Goal: Information Seeking & Learning: Learn about a topic

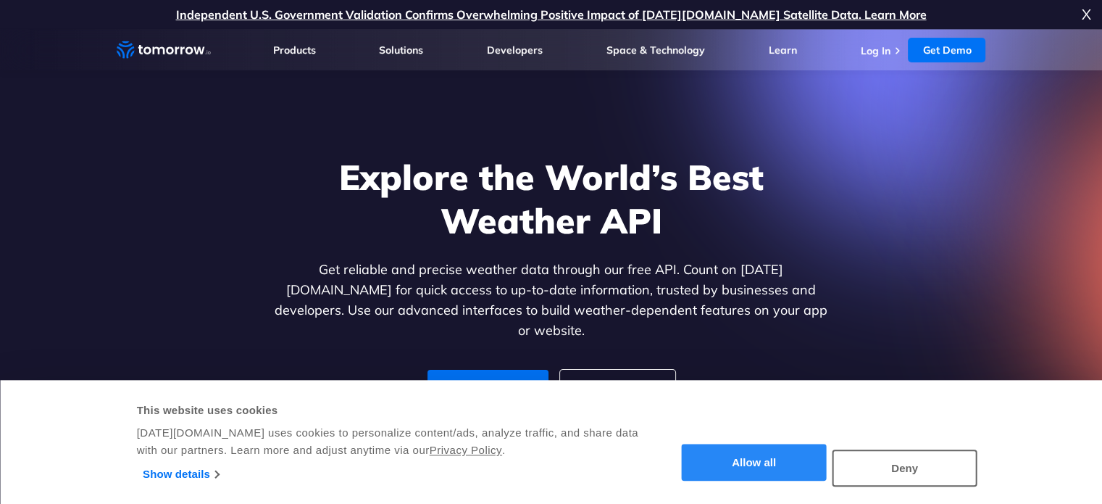
click at [792, 470] on button "Allow all" at bounding box center [754, 462] width 145 height 37
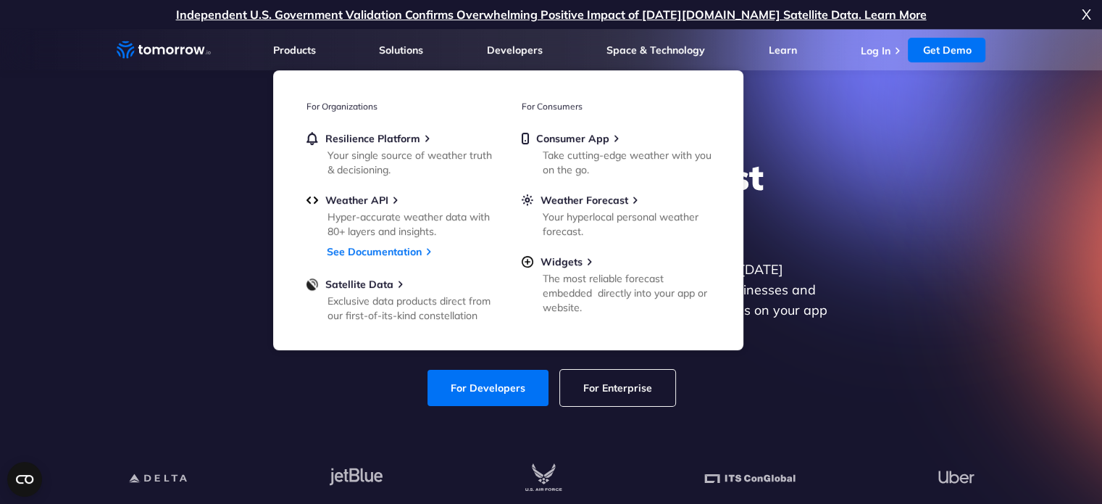
click at [939, 338] on div "Explore the World’s Best Weather API Get reliable and precise weather data thro…" at bounding box center [551, 281] width 893 height 308
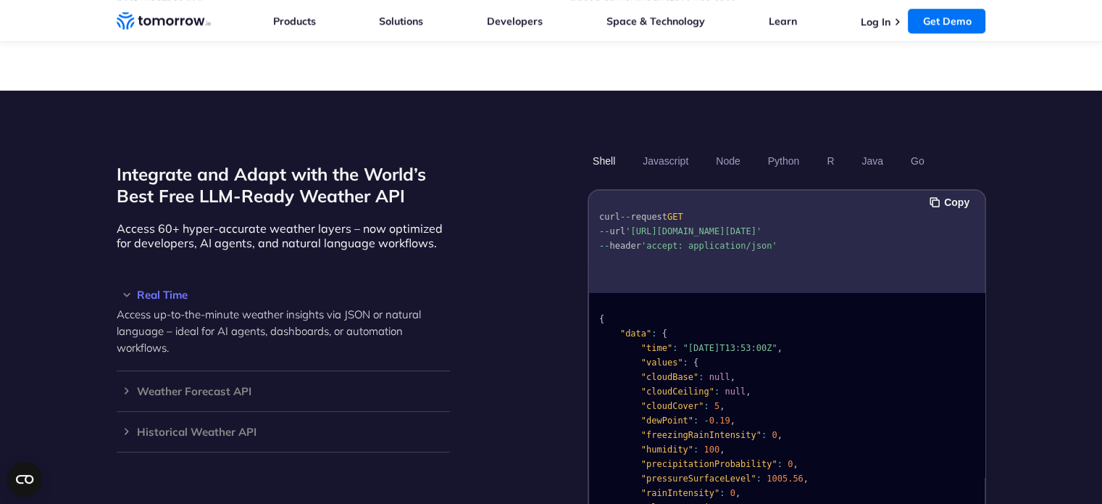
scroll to position [1160, 0]
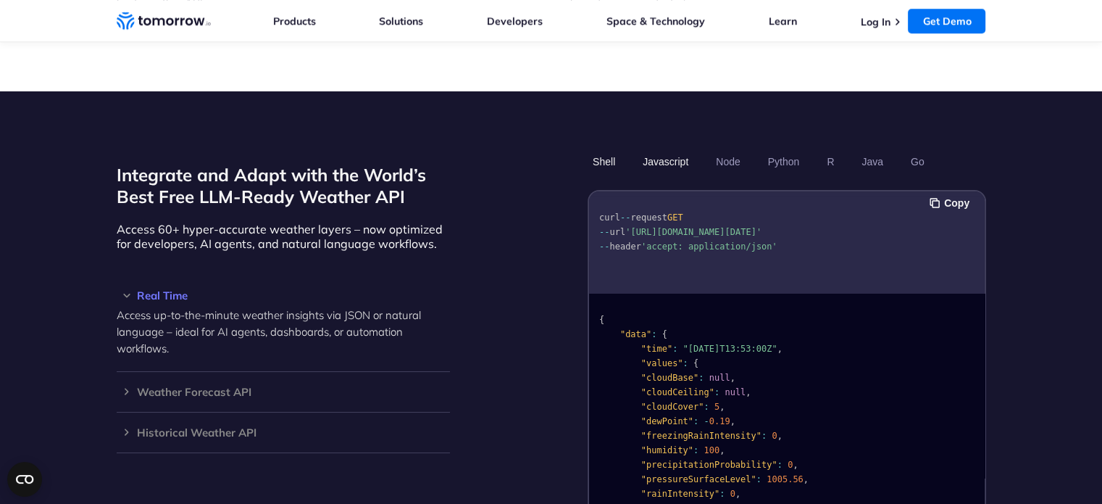
click at [669, 149] on button "Javascript" at bounding box center [666, 161] width 56 height 25
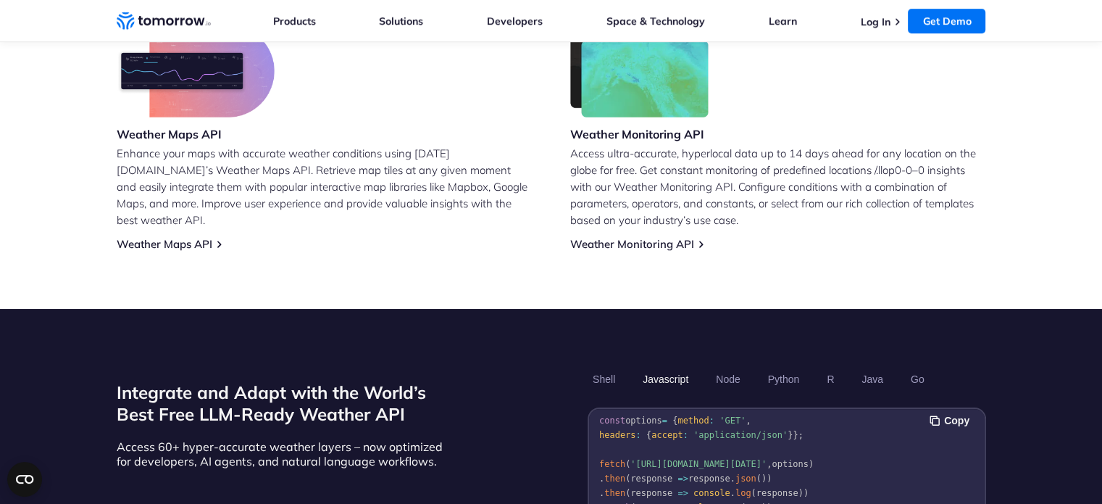
scroll to position [0, 0]
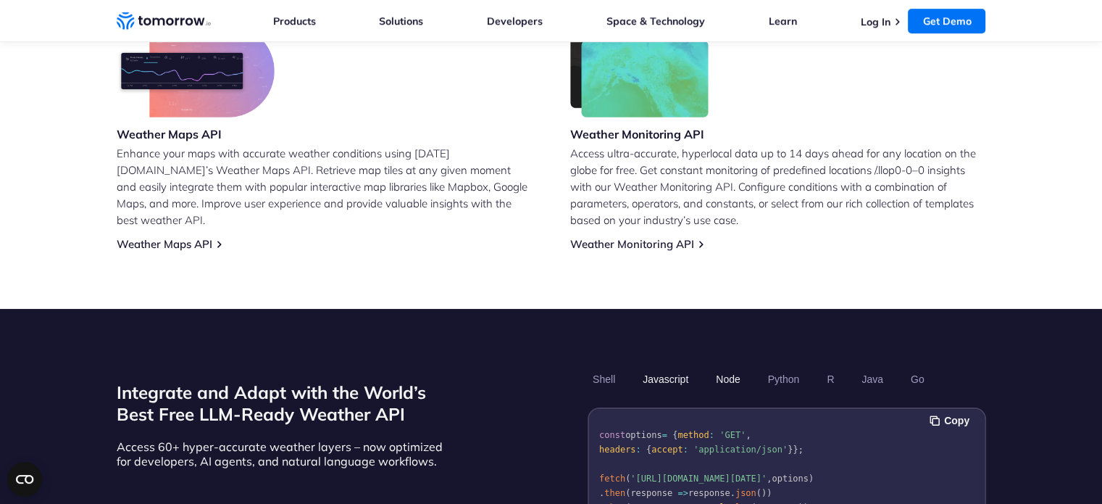
click at [720, 367] on button "Node" at bounding box center [728, 379] width 34 height 25
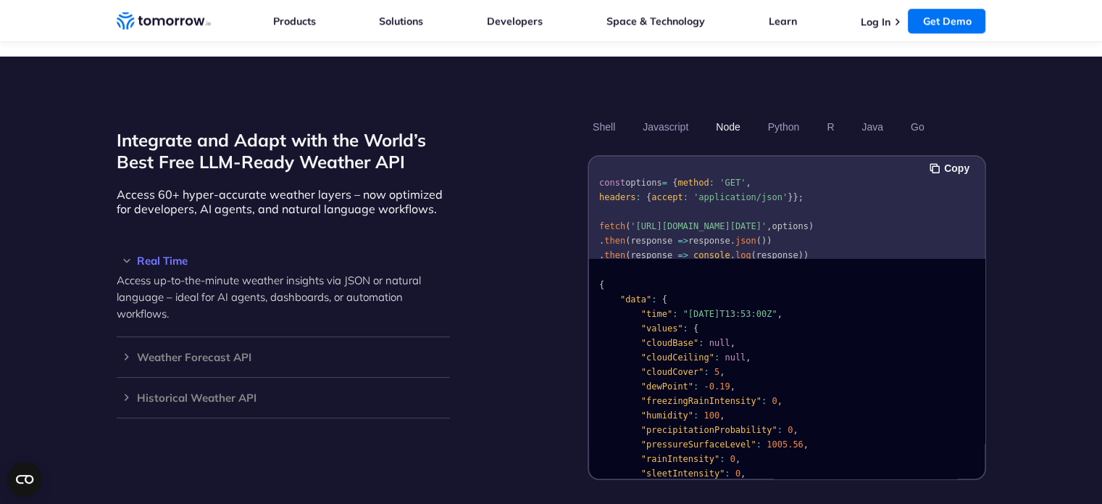
scroll to position [1232, 0]
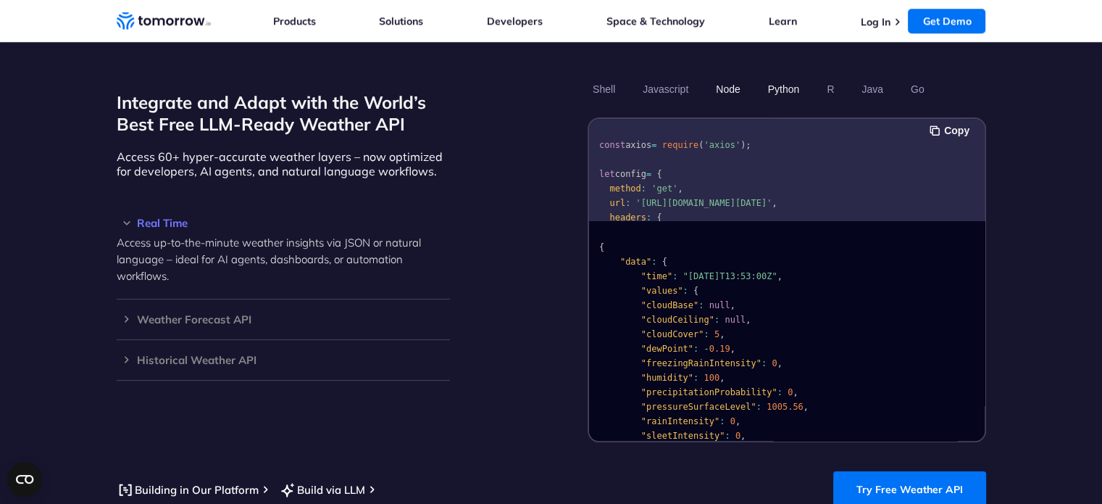
click at [788, 77] on button "Python" at bounding box center [783, 89] width 42 height 25
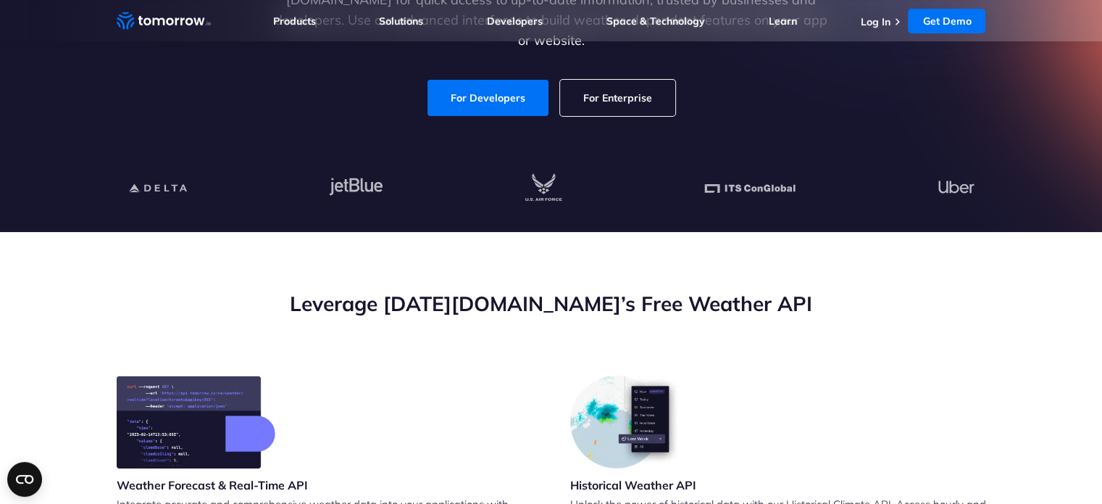
scroll to position [0, 0]
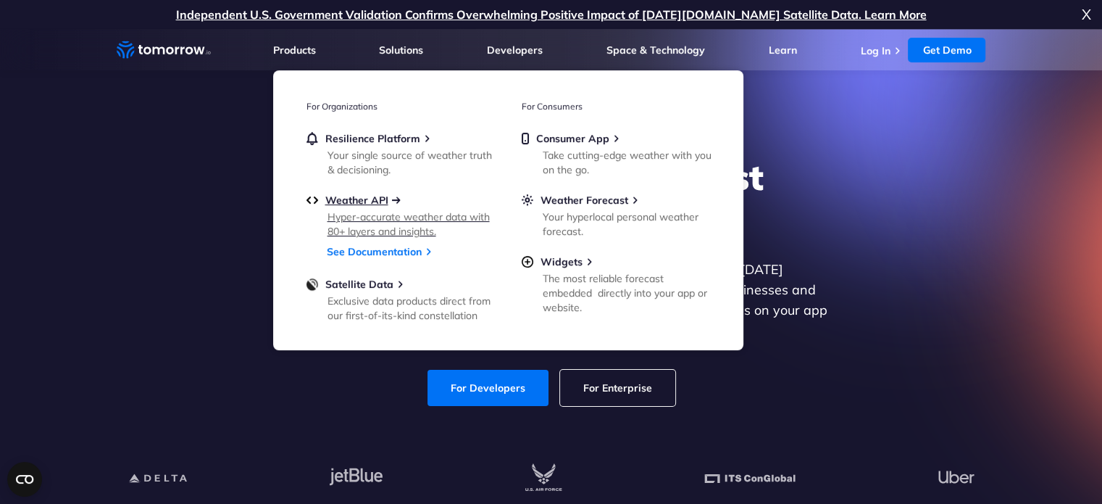
click at [373, 203] on span "Weather API" at bounding box center [356, 200] width 63 height 13
click at [228, 341] on div "Explore the World’s Best Weather API Get reliable and precise weather data thro…" at bounding box center [551, 281] width 893 height 308
click at [952, 186] on div "Explore the World’s Best Weather API Get reliable and precise weather data thro…" at bounding box center [551, 281] width 893 height 308
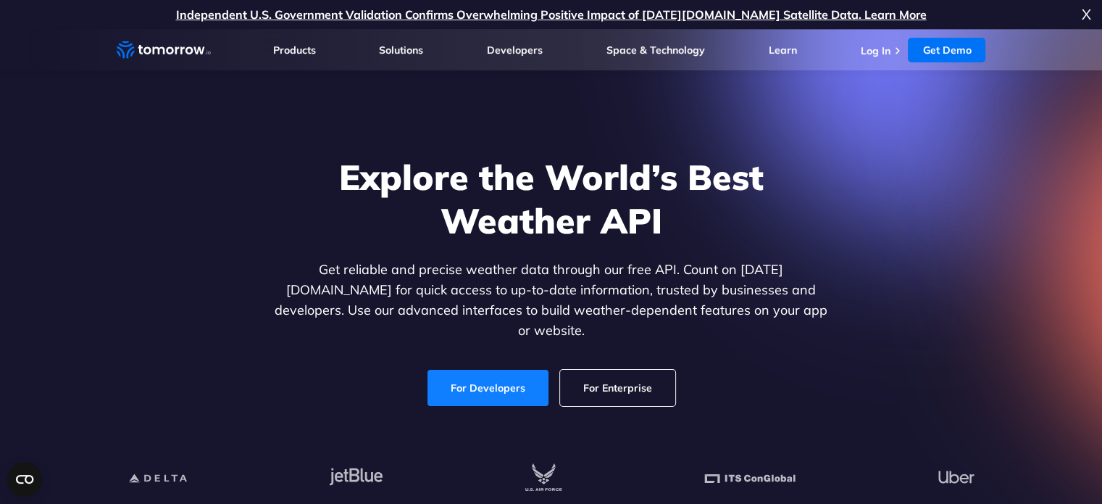
click at [499, 370] on link "For Developers" at bounding box center [487, 388] width 123 height 37
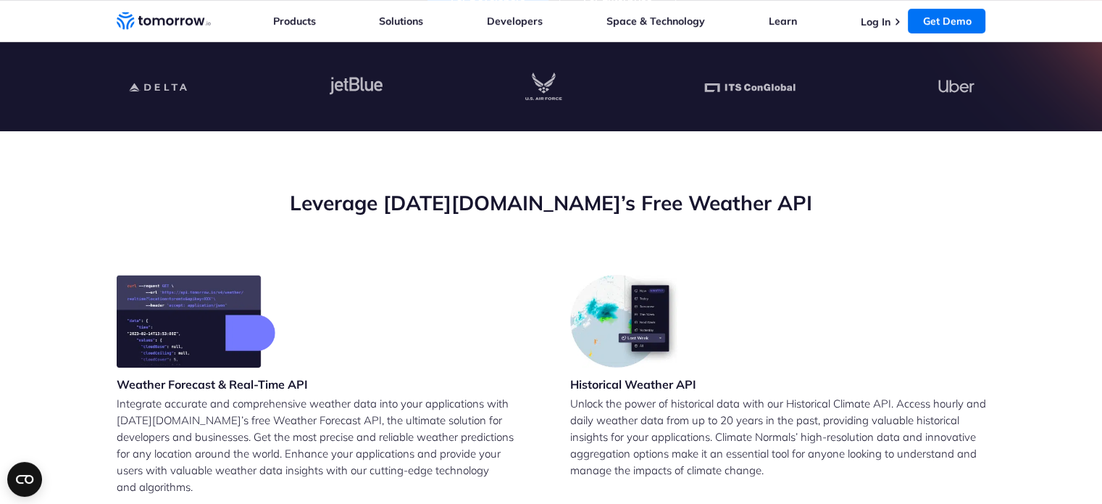
scroll to position [217, 0]
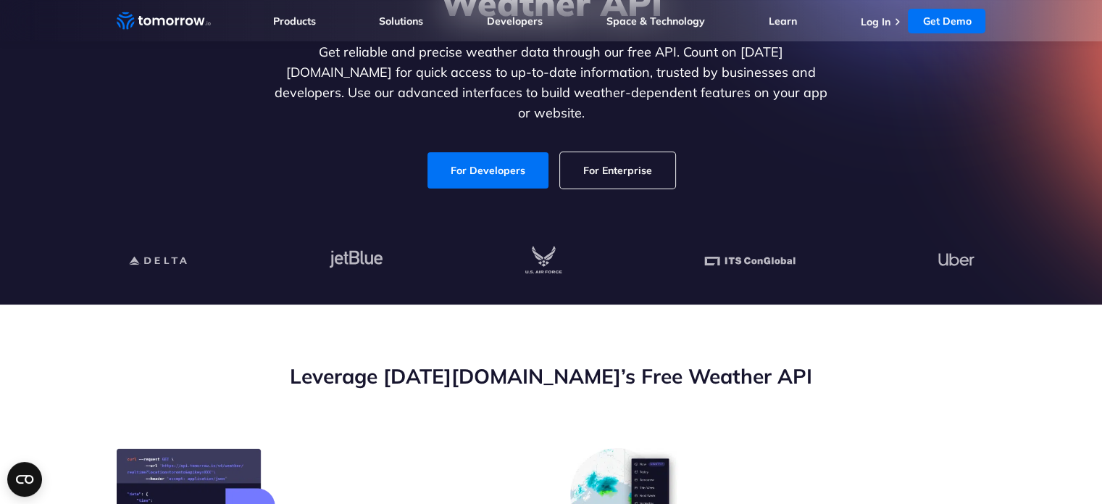
click at [623, 162] on link "For Enterprise" at bounding box center [617, 170] width 115 height 36
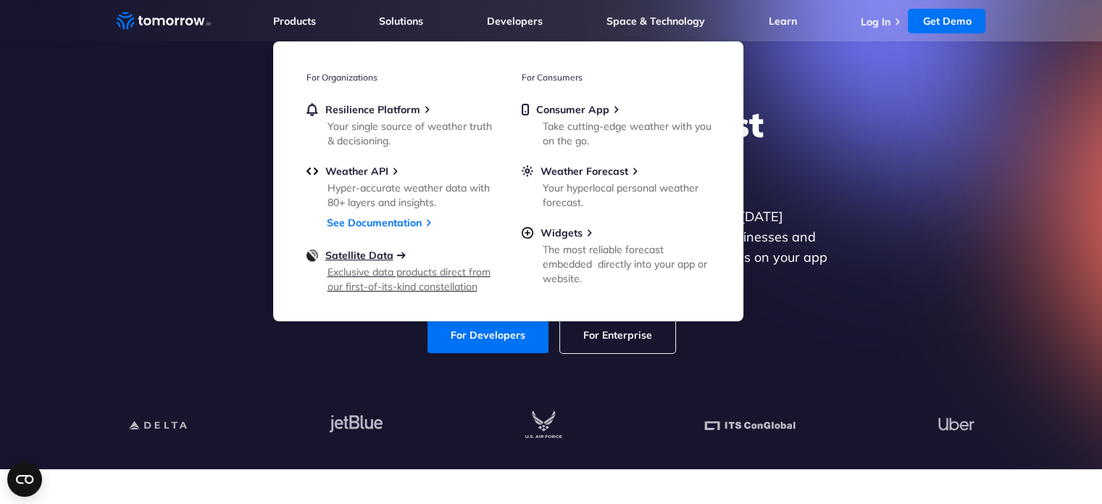
scroll to position [0, 0]
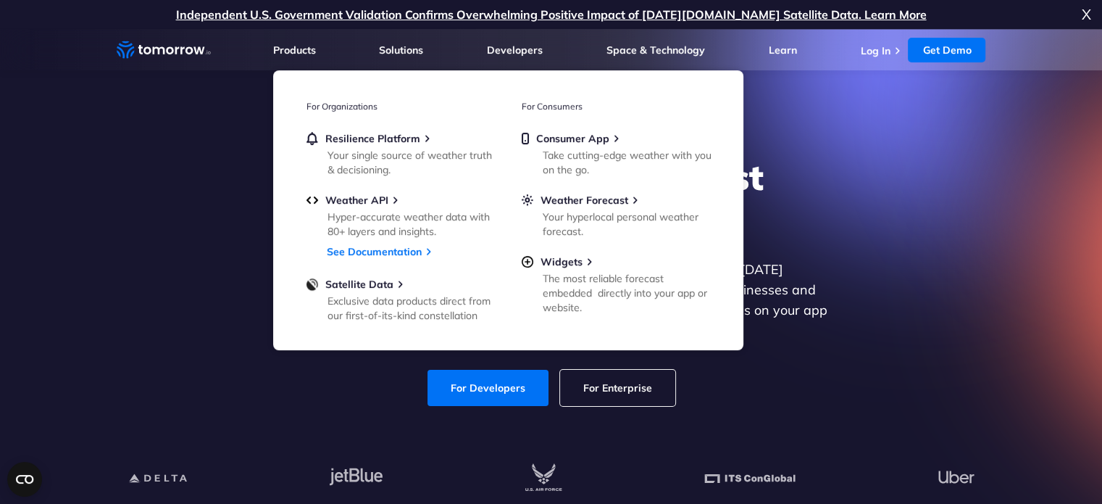
click at [19, 263] on section "Explore the World’s Best Weather API Get reliable and precise weather data thro…" at bounding box center [551, 275] width 1102 height 493
click at [173, 337] on div "Explore the World’s Best Weather API Get reliable and precise weather data thro…" at bounding box center [551, 281] width 893 height 308
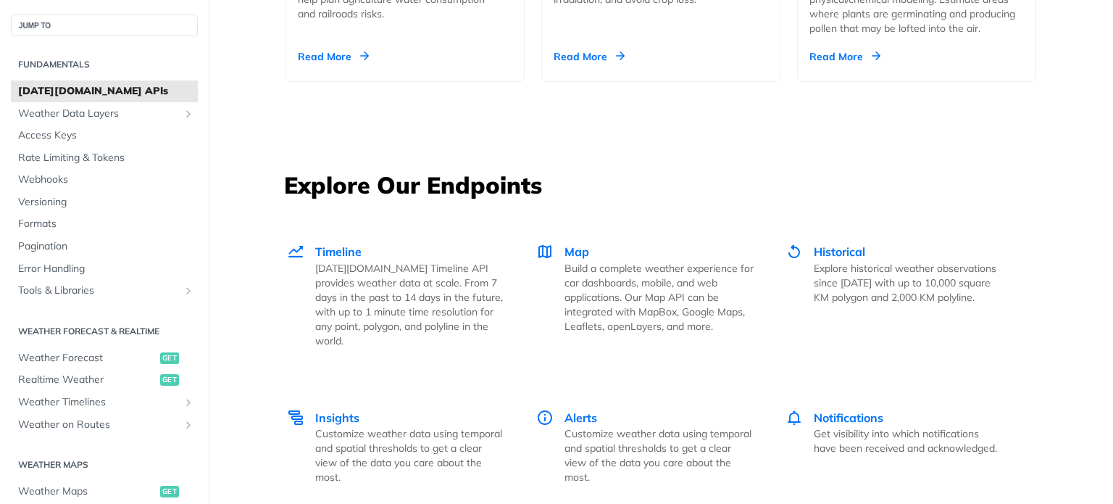
scroll to position [1778, 0]
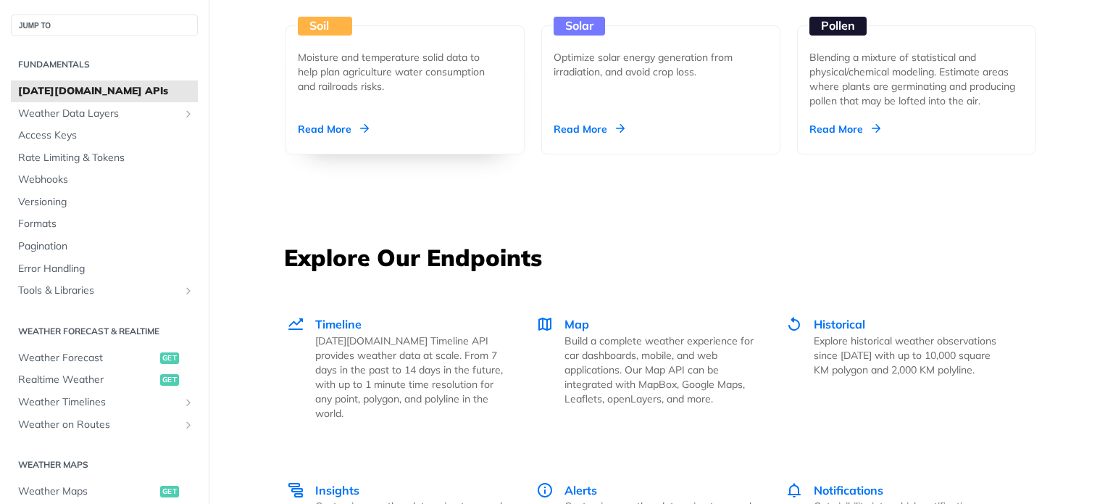
click at [337, 127] on div "Read More" at bounding box center [333, 129] width 71 height 14
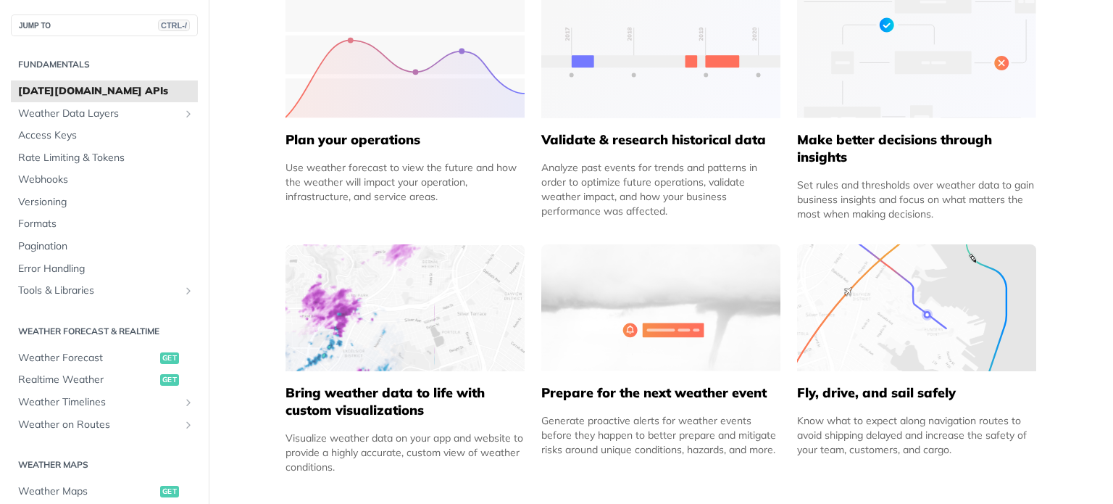
scroll to position [217, 0]
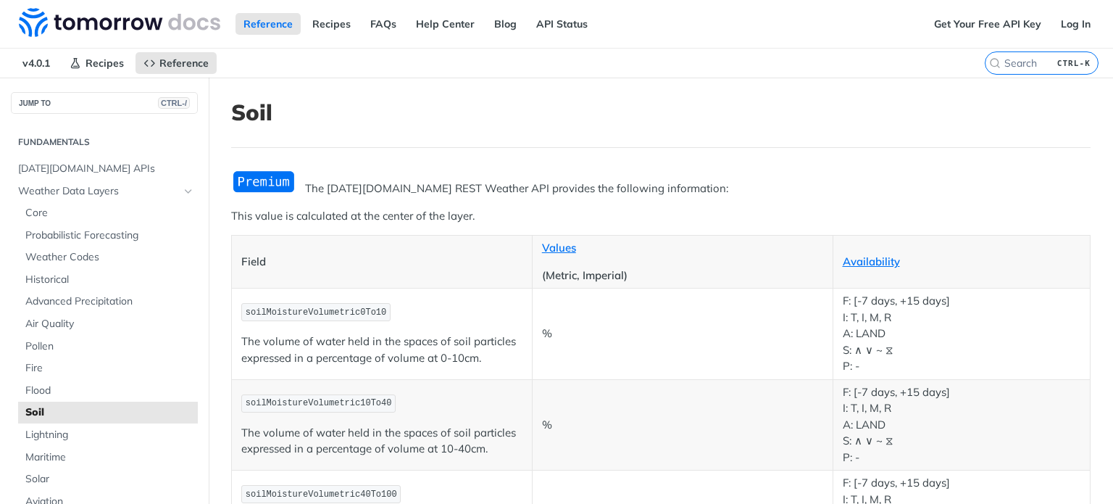
click at [267, 180] on img "Expand image" at bounding box center [263, 182] width 65 height 24
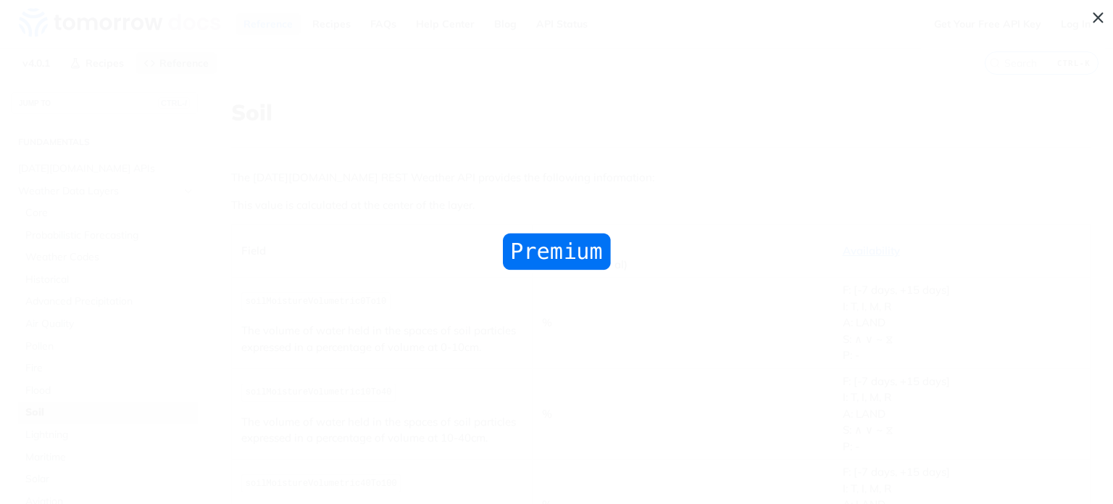
click at [546, 259] on img "Collapse image" at bounding box center [556, 251] width 115 height 43
